Goal: Task Accomplishment & Management: Use online tool/utility

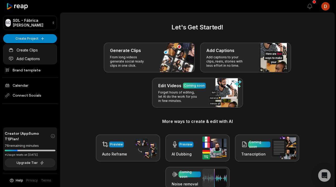
click at [44, 39] on html "SC SDL - Fábrica de Cortes Create Project Home Projects Brand template Calendar…" at bounding box center [168, 93] width 336 height 187
click at [45, 39] on html "SC SDL - Fábrica de Cortes Create Project Home Projects Brand template Calendar…" at bounding box center [168, 93] width 336 height 187
click at [40, 60] on link "Add Captions" at bounding box center [29, 58] width 51 height 9
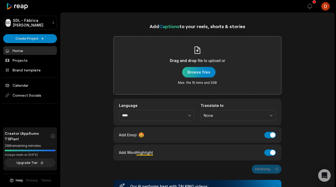
click at [203, 73] on div "button" at bounding box center [198, 72] width 33 height 11
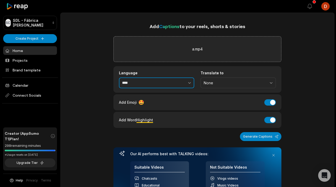
click at [179, 87] on button "button" at bounding box center [178, 83] width 32 height 11
type input "**********"
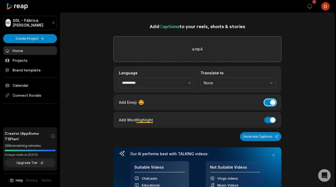
drag, startPoint x: 272, startPoint y: 104, endPoint x: 271, endPoint y: 111, distance: 7.6
click at [272, 104] on button "Add Emoji" at bounding box center [271, 102] width 12 height 6
click at [270, 118] on button "Add Word Highlight" at bounding box center [271, 120] width 12 height 6
click at [268, 134] on button "Generate Captions" at bounding box center [261, 136] width 42 height 9
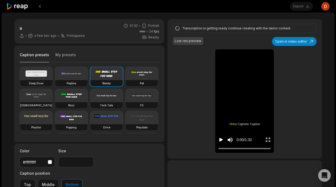
click at [65, 53] on button "My presets" at bounding box center [65, 57] width 20 height 10
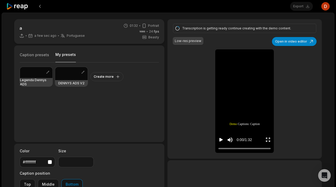
click at [39, 76] on div at bounding box center [36, 72] width 33 height 11
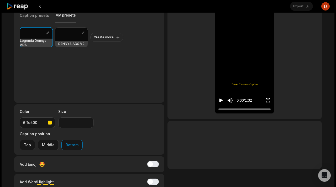
scroll to position [58, 0]
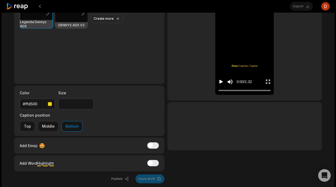
click at [221, 82] on icon "Play video" at bounding box center [221, 82] width 3 height 4
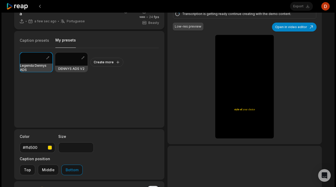
scroll to position [14, 0]
click at [259, 134] on div at bounding box center [245, 134] width 52 height 3
click at [34, 63] on div at bounding box center [36, 58] width 33 height 11
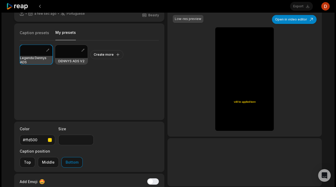
scroll to position [0, 0]
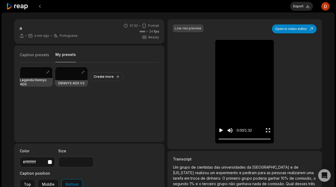
click at [222, 131] on icon "Play video" at bounding box center [221, 131] width 3 height 4
click at [42, 81] on h3 "Legenda Dennys ADS" at bounding box center [36, 82] width 33 height 8
type input "**"
click at [222, 130] on icon "Pause video" at bounding box center [222, 131] width 1 height 4
click at [300, 2] on button "Export" at bounding box center [301, 6] width 23 height 9
